Goal: Task Accomplishment & Management: Complete application form

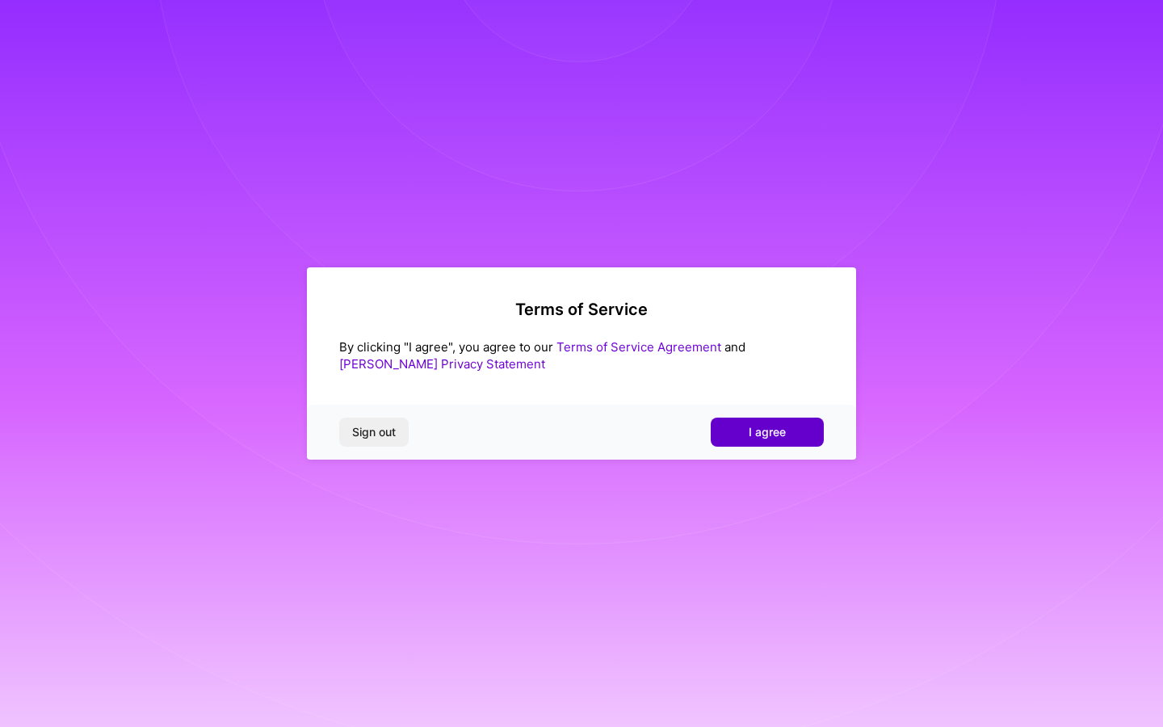
click at [794, 426] on button "I agree" at bounding box center [766, 431] width 113 height 29
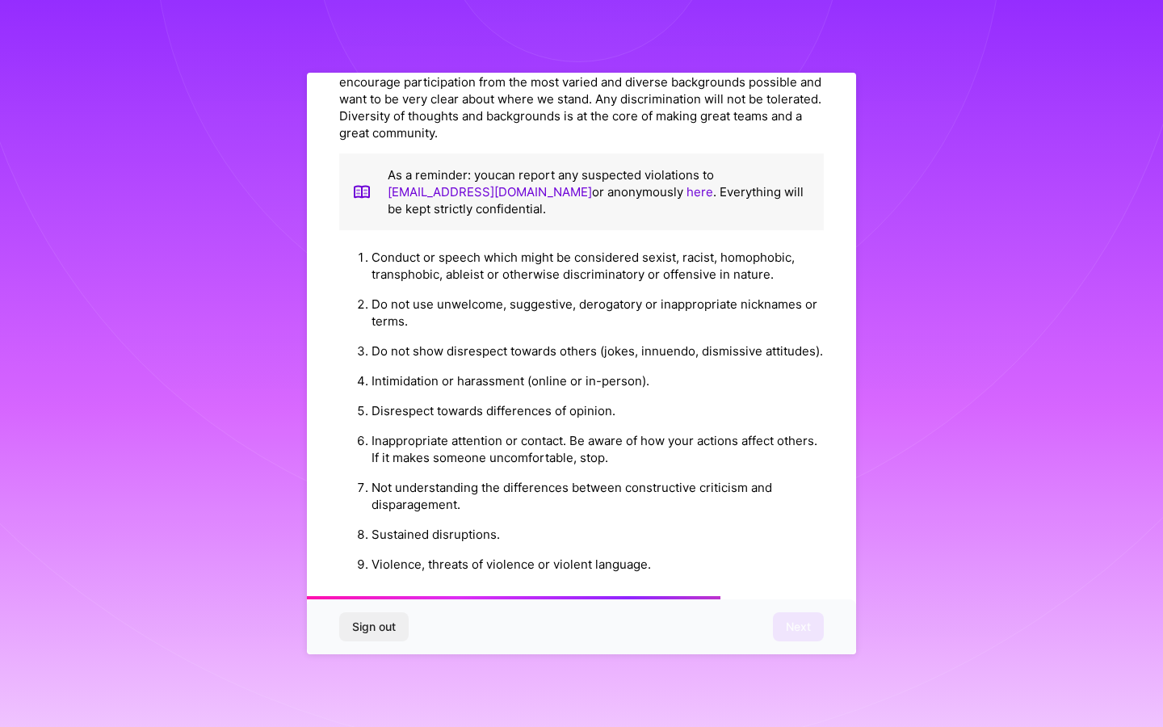
scroll to position [1707, 0]
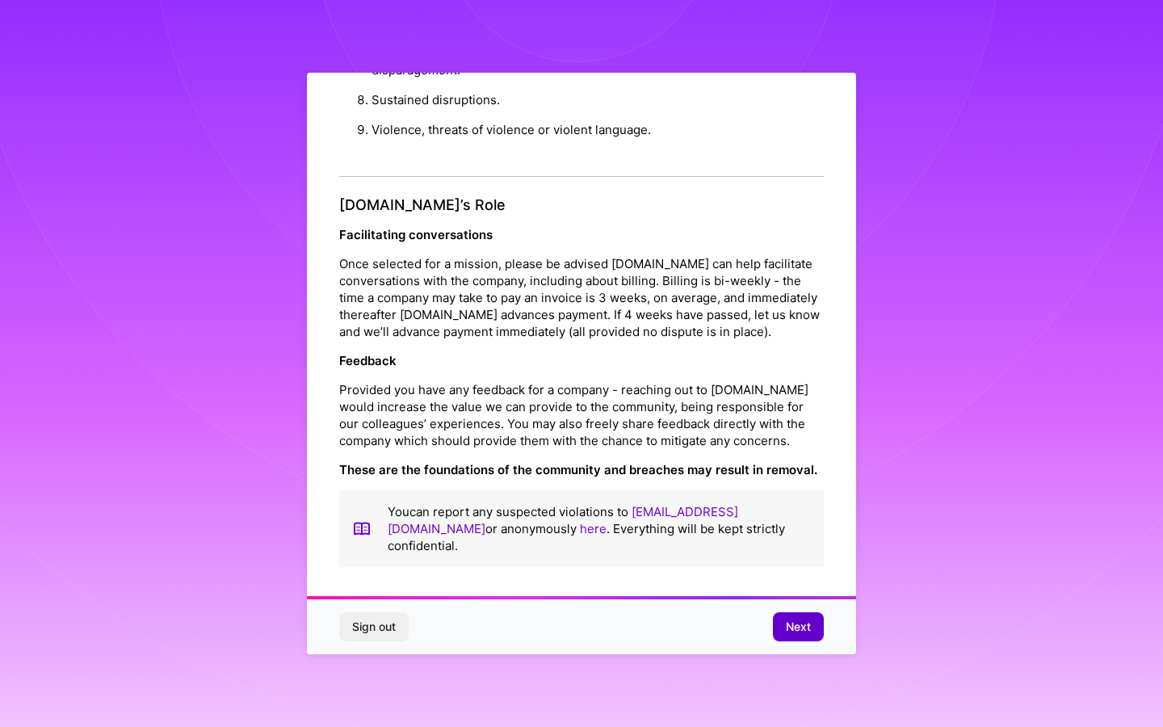
click at [796, 626] on span "Next" at bounding box center [798, 626] width 25 height 16
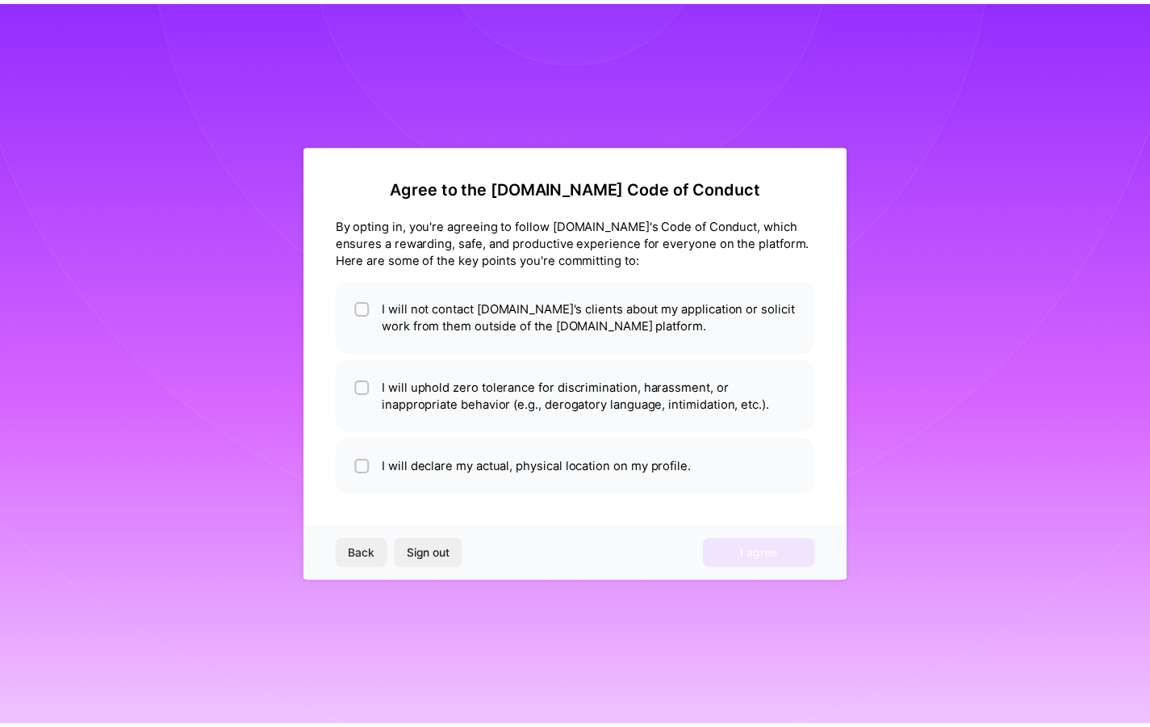
scroll to position [0, 0]
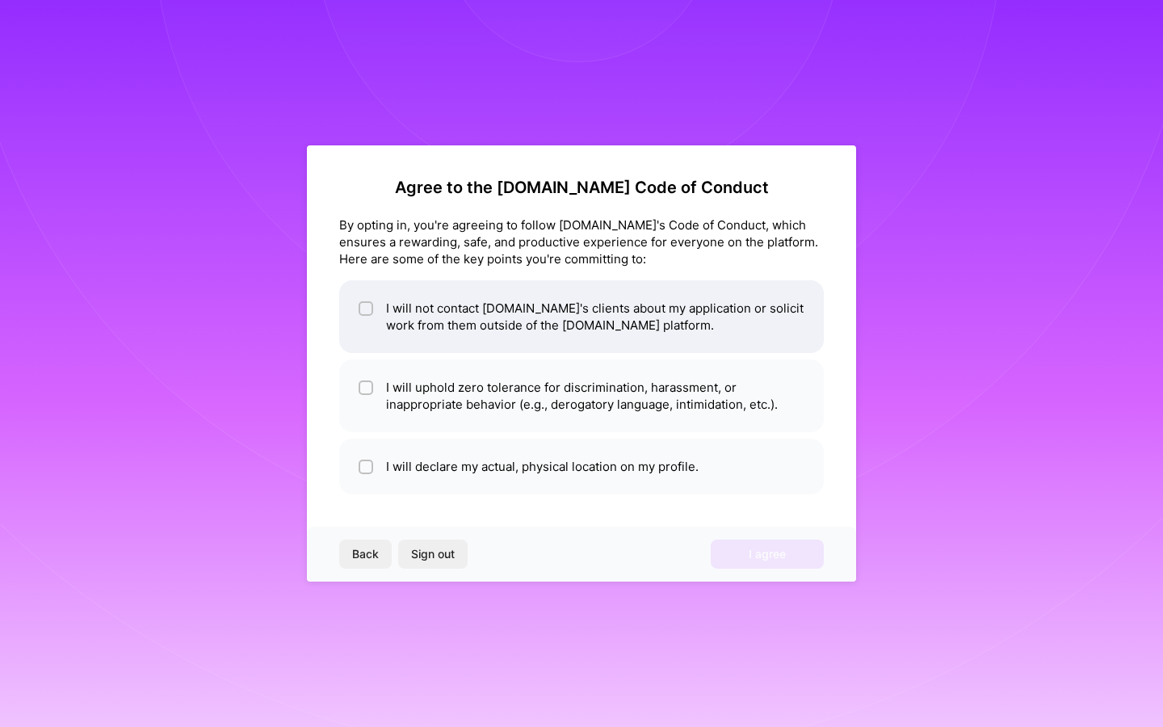
click at [377, 305] on li "I will not contact A.Team's clients about my application or solicit work from t…" at bounding box center [581, 316] width 484 height 73
checkbox input "true"
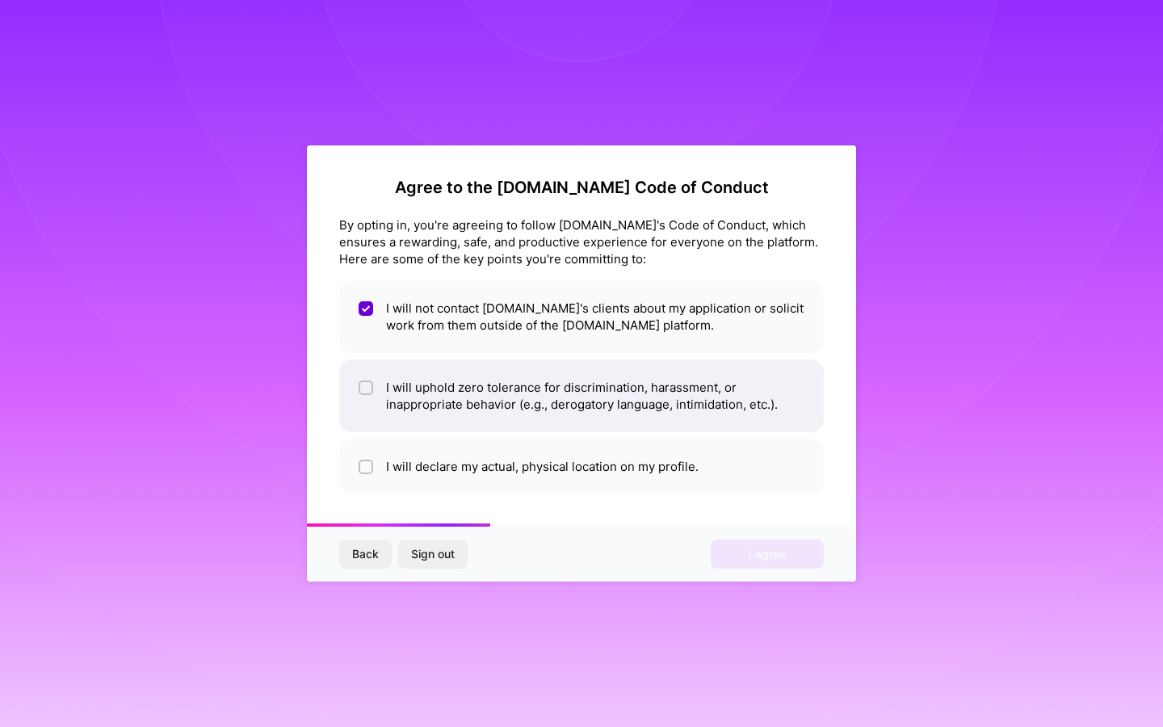
click at [377, 372] on li "I will uphold zero tolerance for discrimination, harassment, or inappropriate b…" at bounding box center [581, 395] width 484 height 73
checkbox input "true"
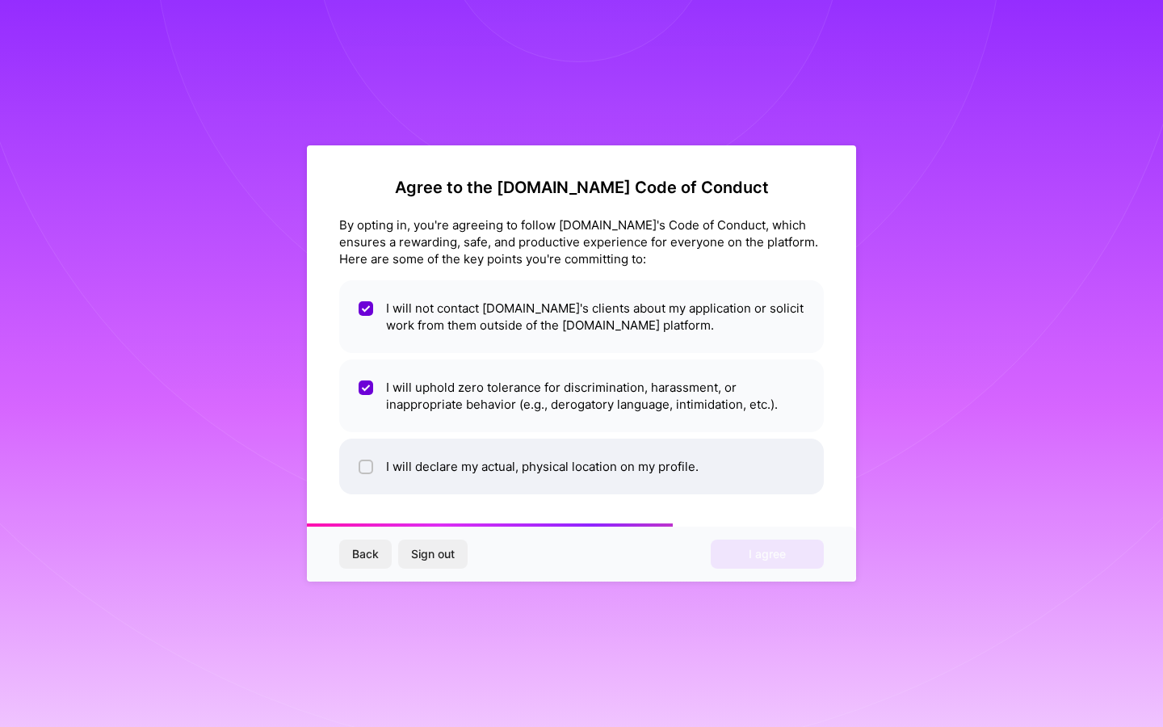
click at [375, 463] on li "I will declare my actual, physical location on my profile." at bounding box center [581, 466] width 484 height 56
checkbox input "true"
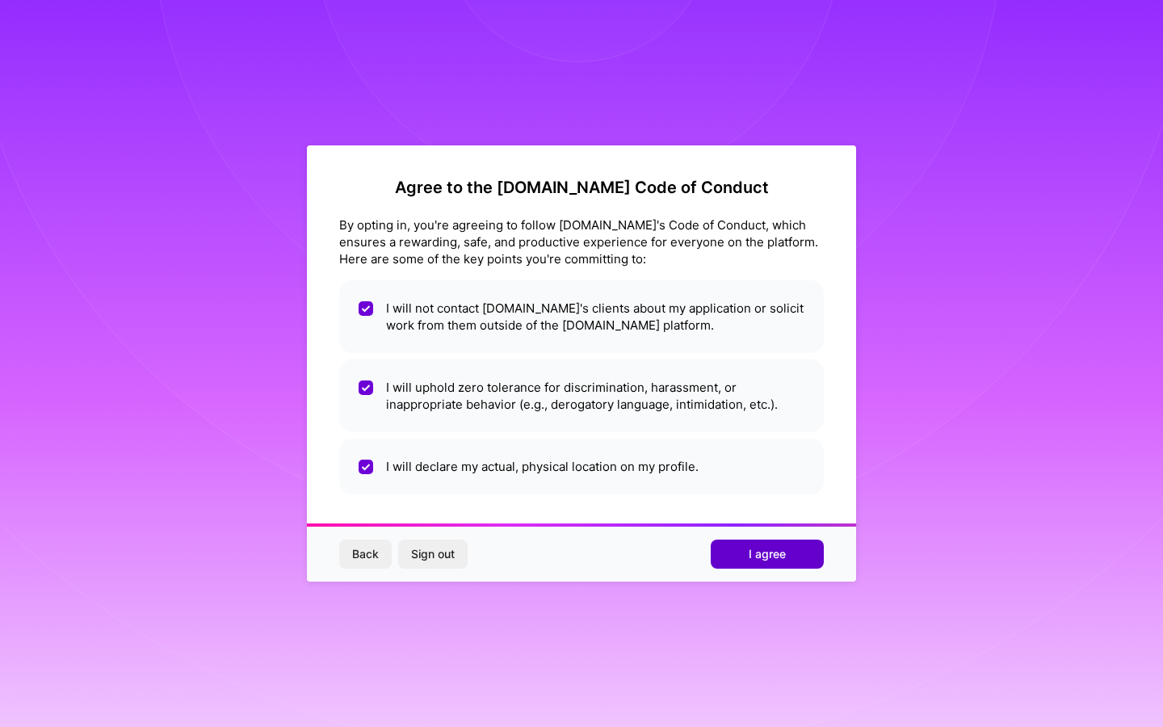
click at [816, 559] on button "I agree" at bounding box center [766, 553] width 113 height 29
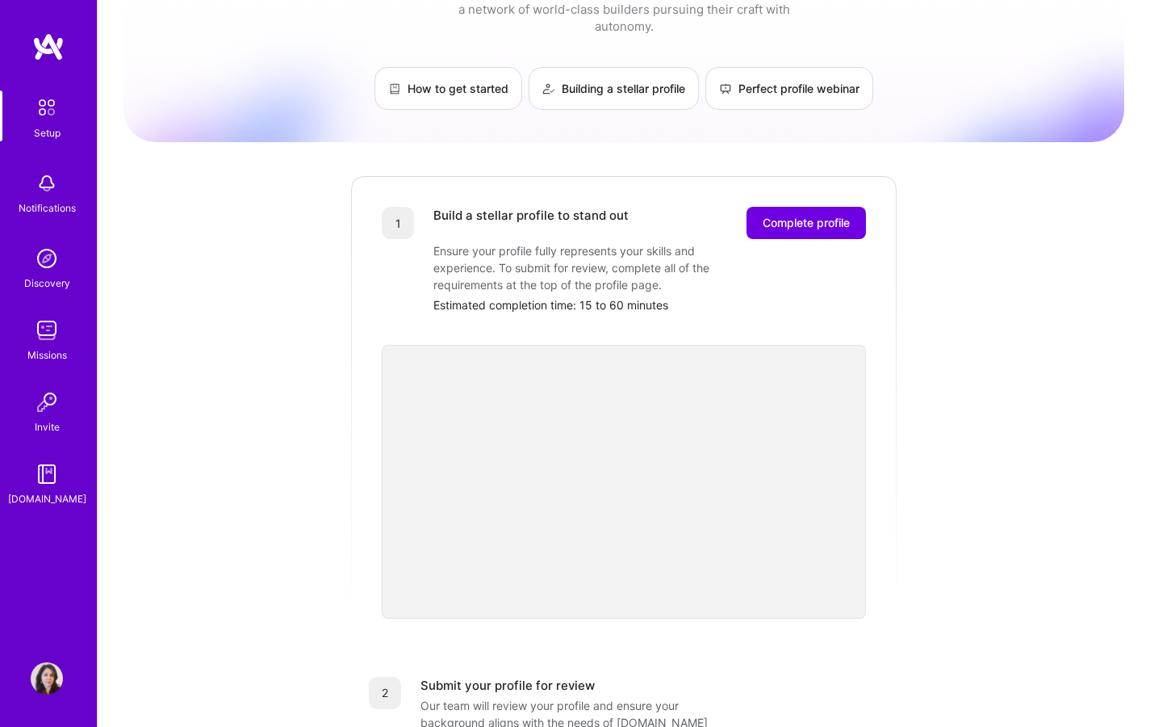
scroll to position [8, 0]
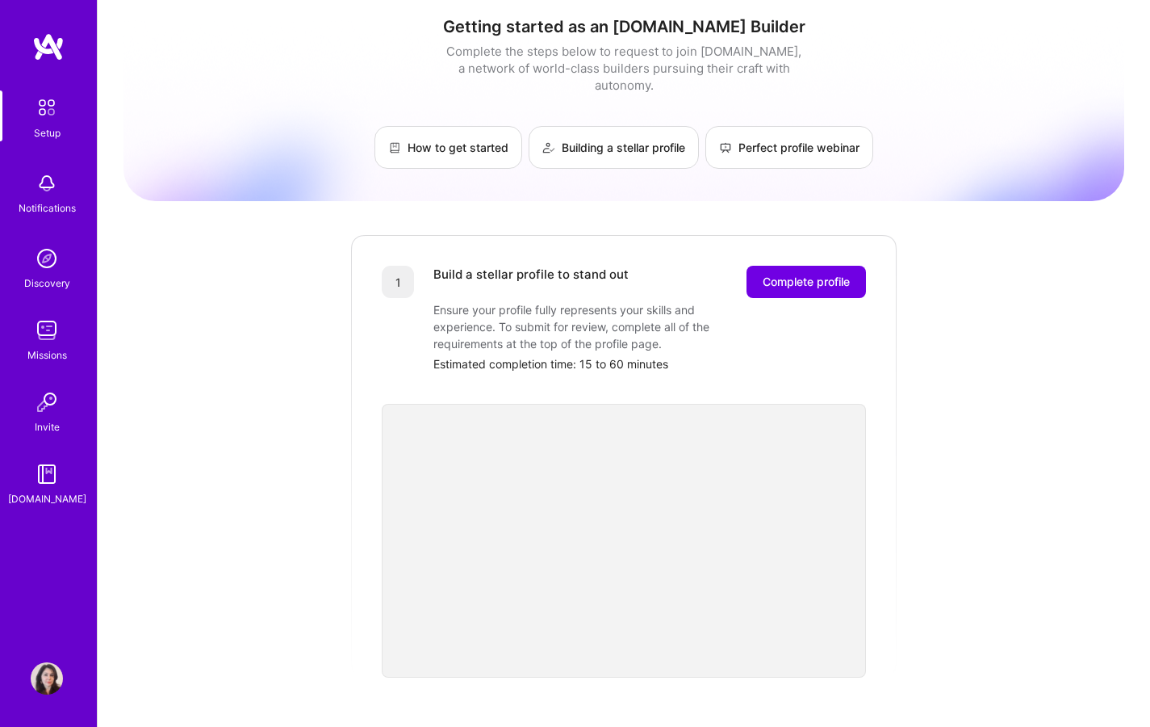
click at [50, 251] on img at bounding box center [47, 258] width 32 height 32
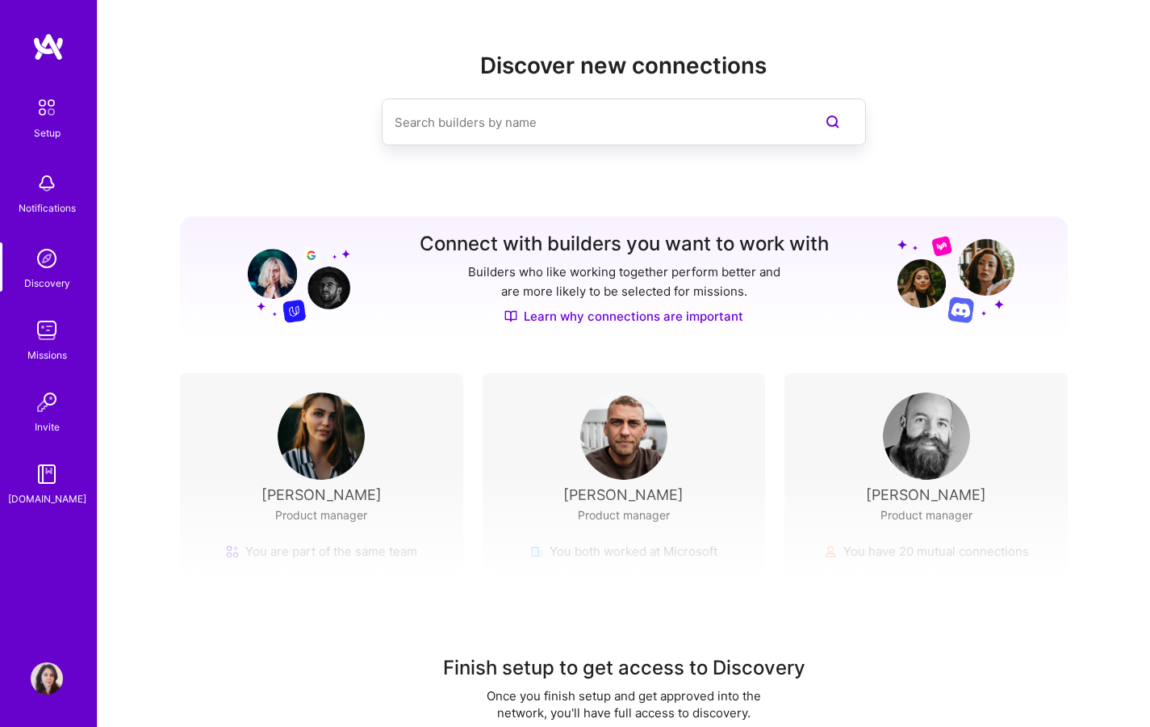
click at [48, 101] on img at bounding box center [47, 107] width 34 height 34
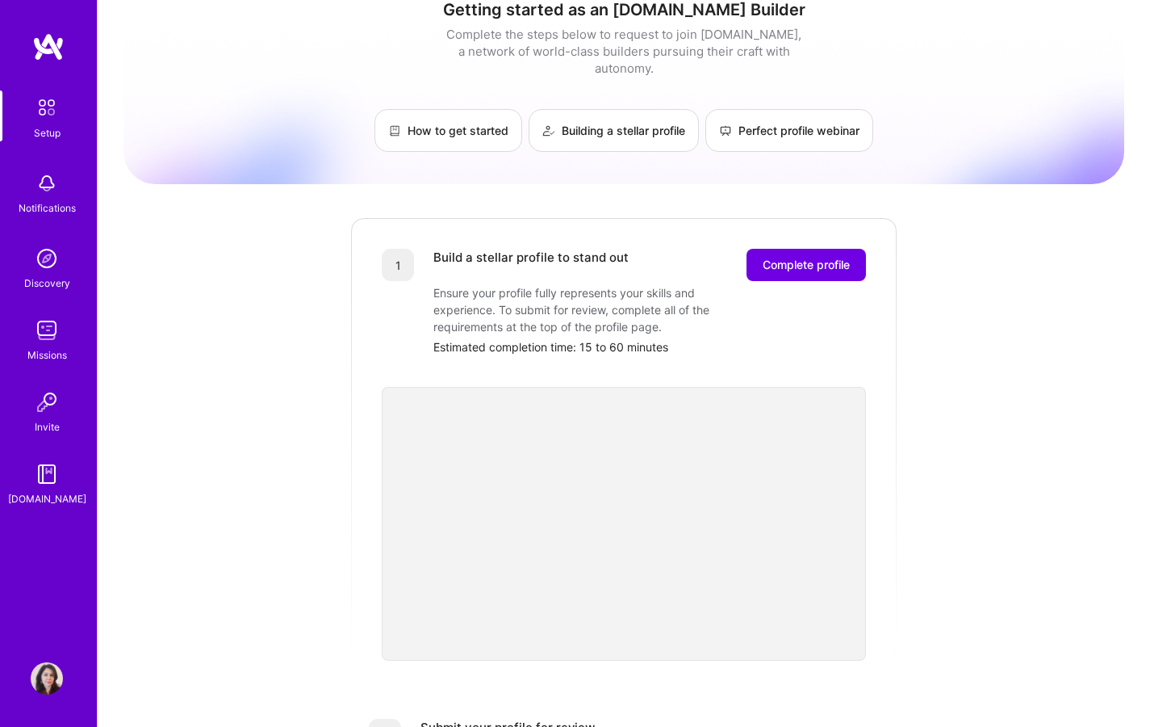
scroll to position [28, 0]
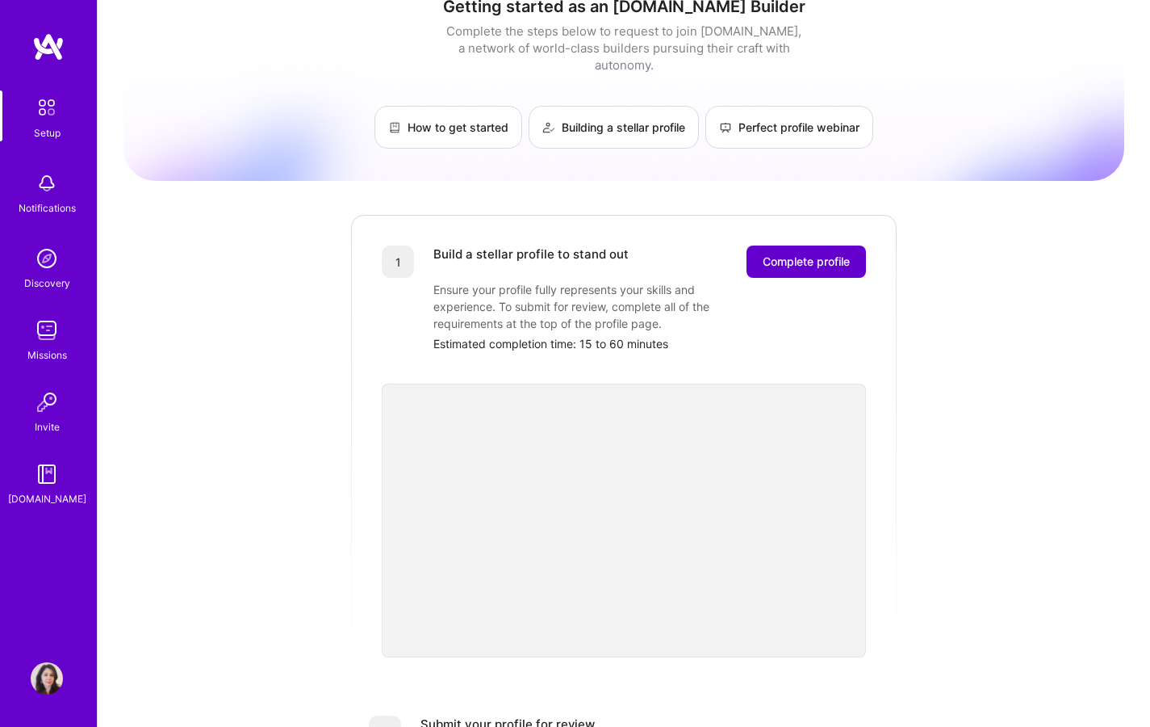
click at [786, 253] on span "Complete profile" at bounding box center [806, 261] width 87 height 16
